Goal: Information Seeking & Learning: Learn about a topic

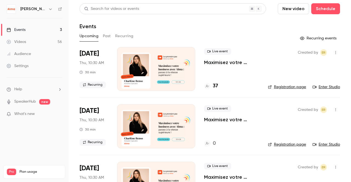
click at [105, 38] on button "Past" at bounding box center [107, 36] width 8 height 9
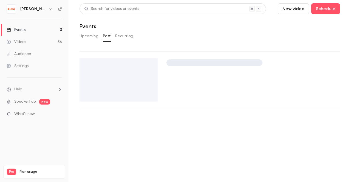
click at [86, 38] on button "Upcoming" at bounding box center [89, 36] width 19 height 9
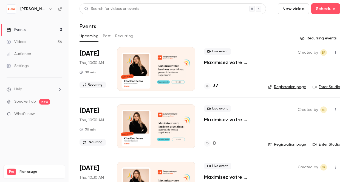
click at [106, 35] on button "Past" at bounding box center [107, 36] width 8 height 9
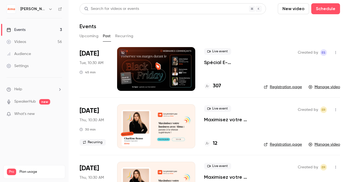
click at [121, 35] on button "Recurring" at bounding box center [124, 36] width 18 height 9
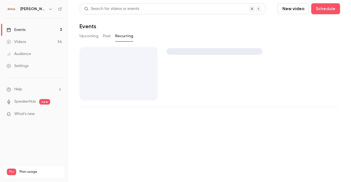
click at [108, 35] on button "Past" at bounding box center [107, 36] width 8 height 9
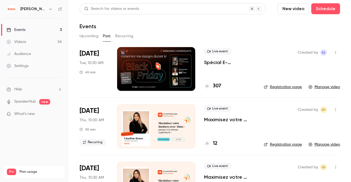
click at [216, 64] on p "Spécial E-commerçants - Sortir de la guerre des prix et préserver ses marges pe…" at bounding box center [229, 62] width 51 height 7
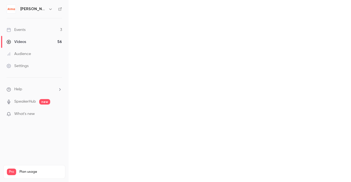
click at [43, 41] on link "Videos 56" at bounding box center [34, 42] width 69 height 12
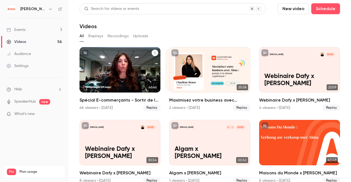
click at [103, 61] on div "Spécial E-commerçants - Sortir de la guerre des prix et préserver ses marges pe…" at bounding box center [120, 70] width 81 height 46
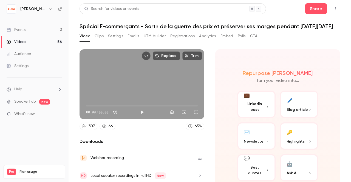
click at [183, 34] on button "Registrations" at bounding box center [182, 36] width 24 height 9
